Goal: Communication & Community: Share content

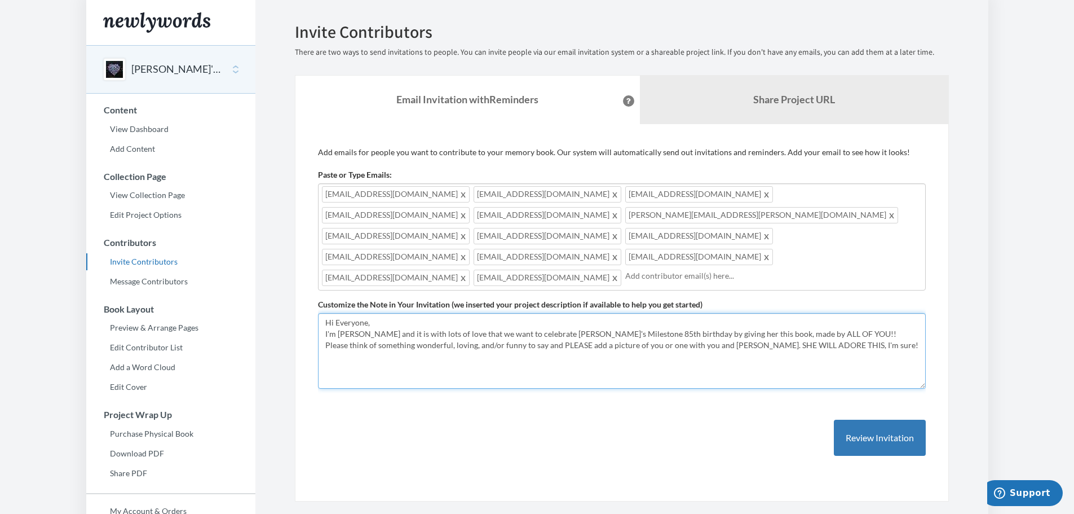
click at [753, 313] on textarea "Hi Everyone, I'm [PERSON_NAME] and it is with lots of love that we want to cele…" at bounding box center [622, 351] width 608 height 76
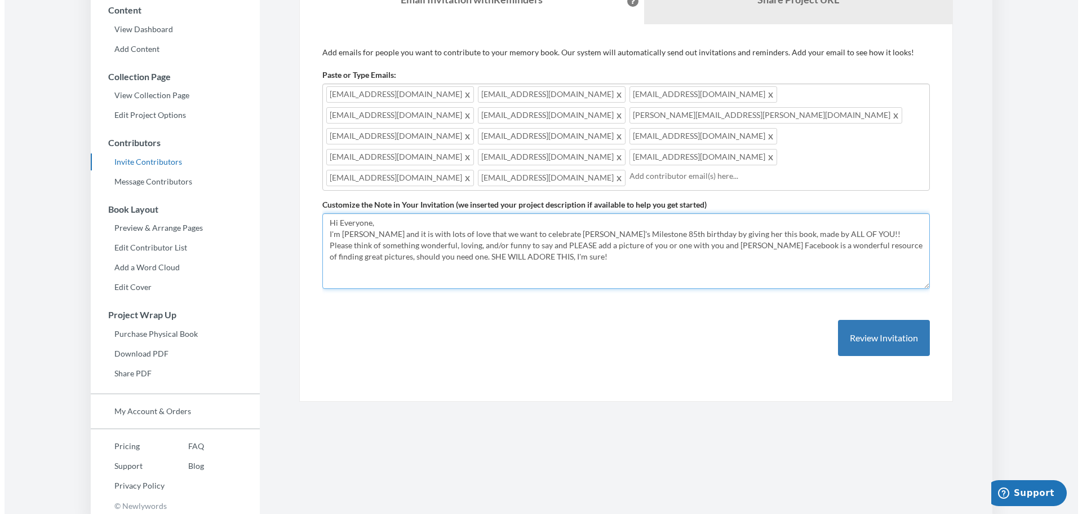
scroll to position [103, 0]
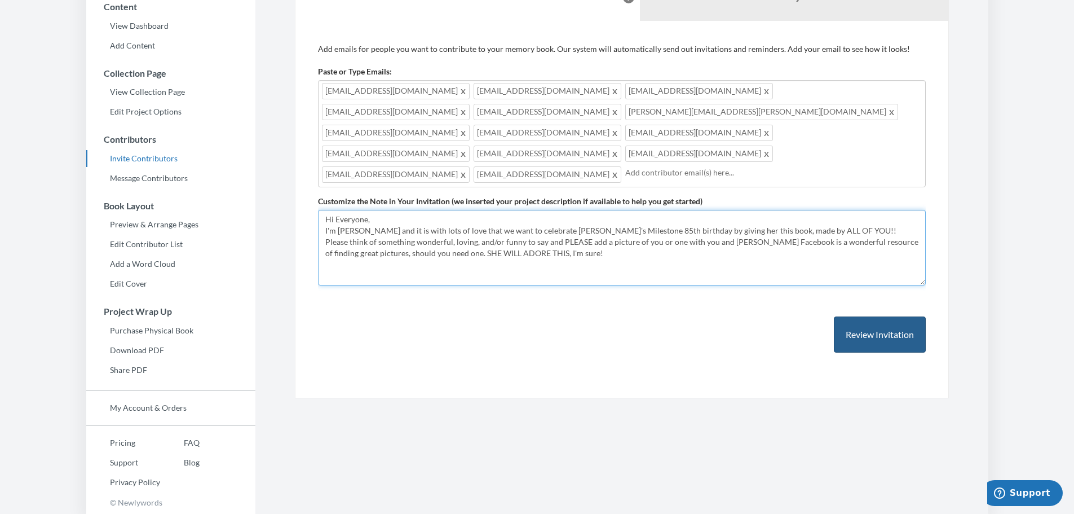
type textarea "Hi Everyone, I'm [PERSON_NAME] and it is with lots of love that we want to cele…"
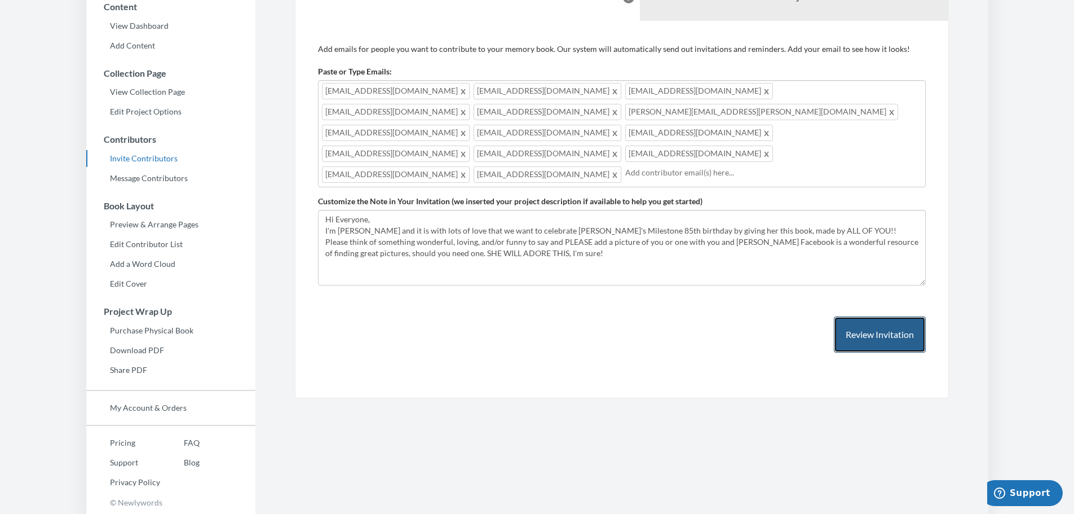
click at [865, 316] on button "Review Invitation" at bounding box center [880, 334] width 92 height 37
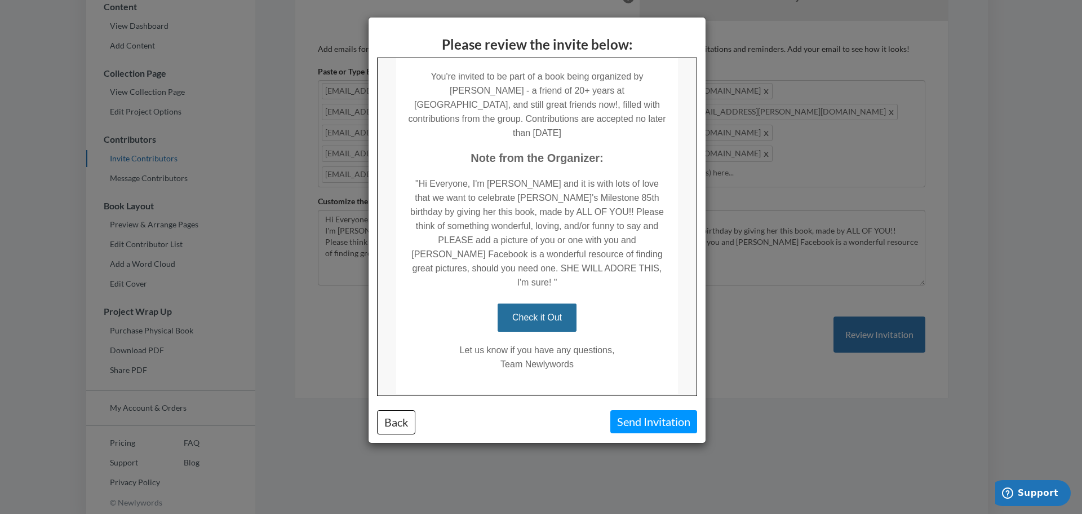
scroll to position [188, 0]
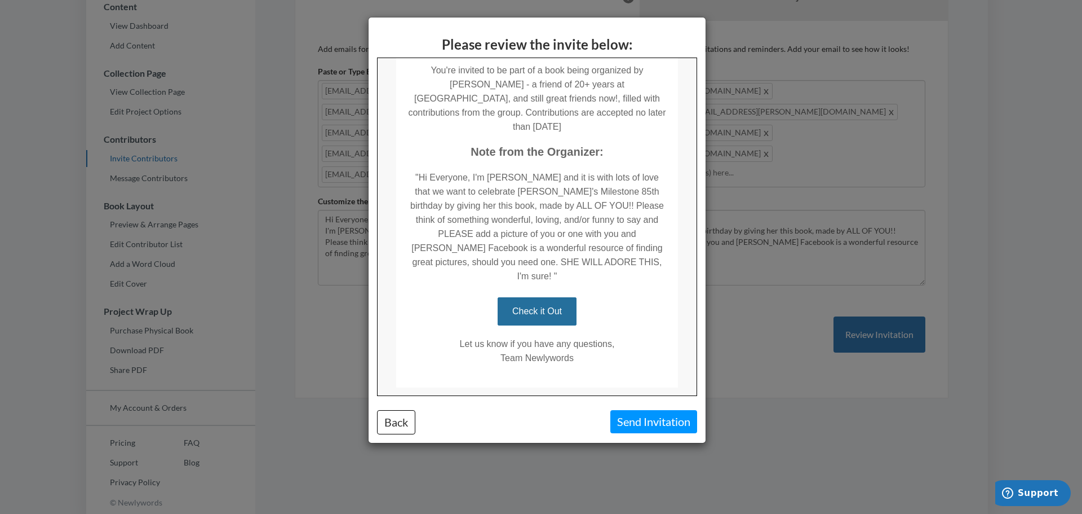
click at [790, 339] on div "Please review the invite below: Back Send Invitation" at bounding box center [541, 257] width 1082 height 514
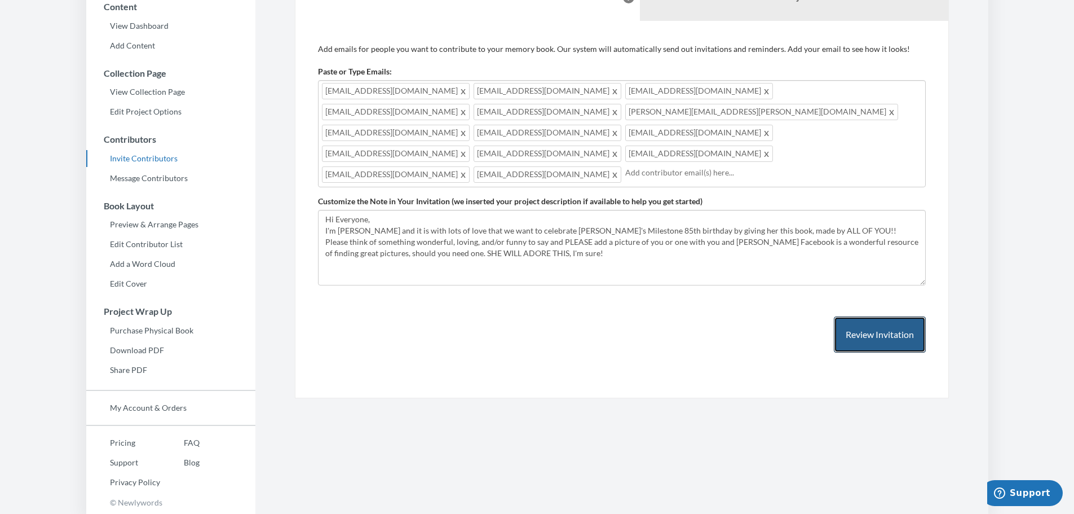
scroll to position [0, 0]
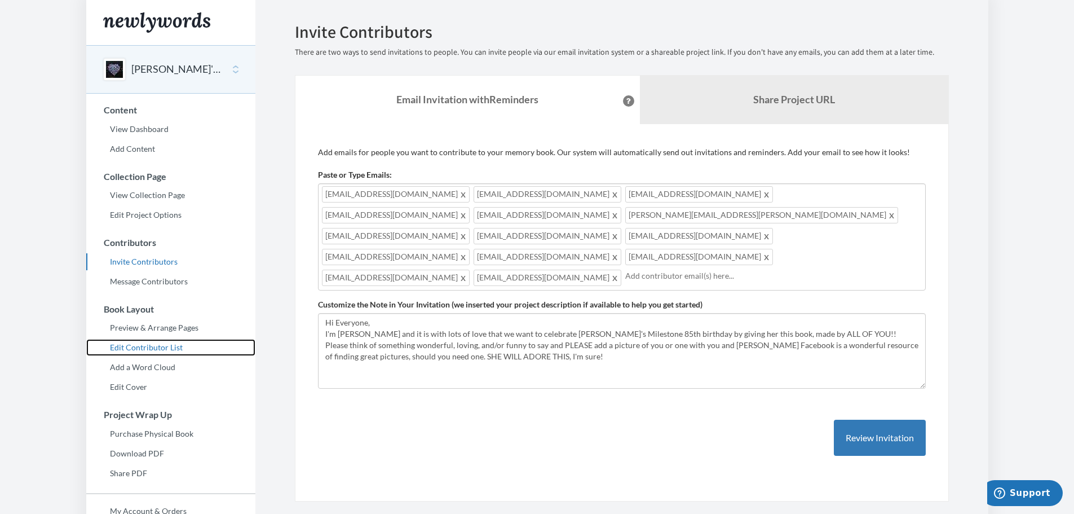
click at [180, 347] on link "Edit Contributor List" at bounding box center [170, 347] width 169 height 17
click at [519, 269] on span "[EMAIL_ADDRESS][DOMAIN_NAME]" at bounding box center [548, 277] width 148 height 16
type input "julie_nof@yahoo.com"
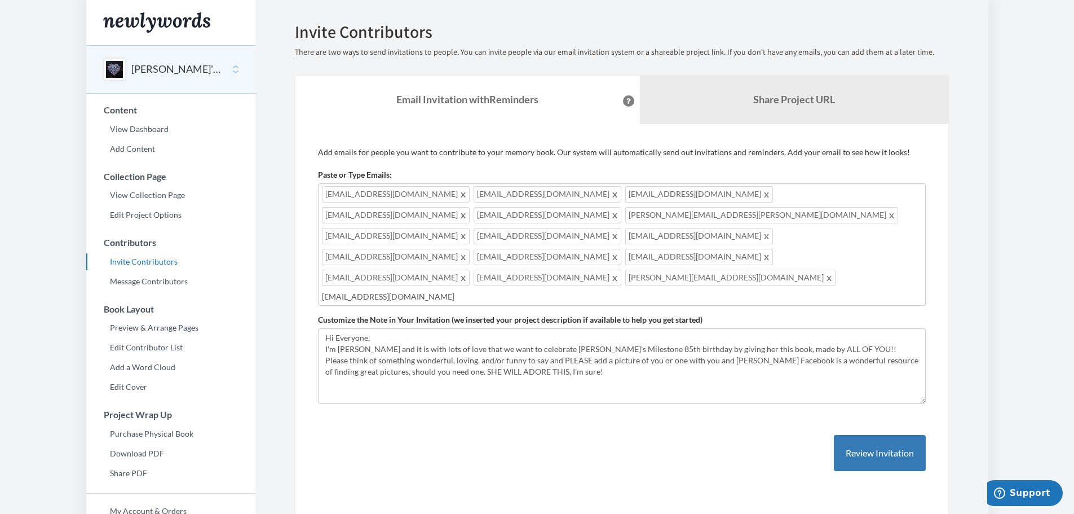
type input "cchamikles@yahoo.com"
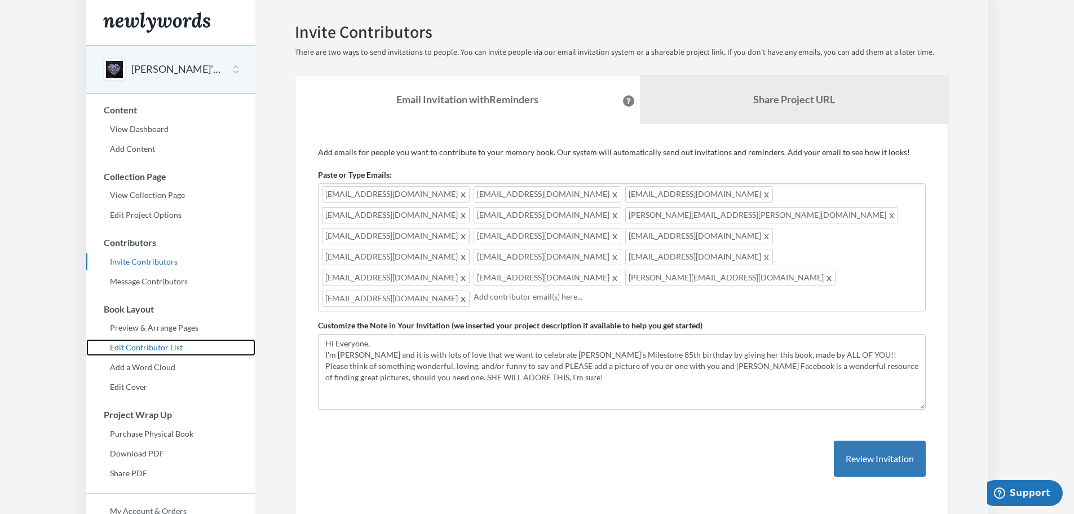
click at [136, 346] on link "Edit Contributor List" at bounding box center [170, 347] width 169 height 17
